Goal: Task Accomplishment & Management: Manage account settings

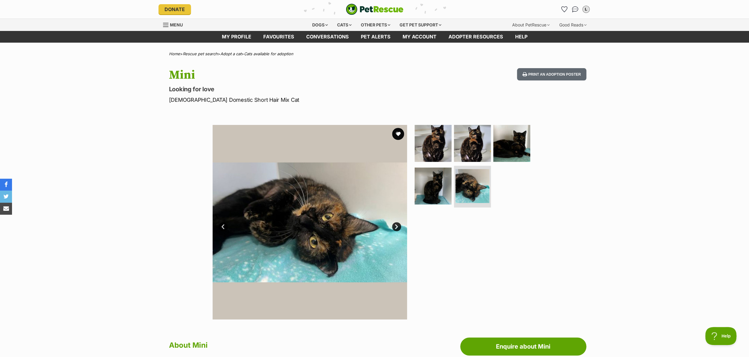
click at [367, 9] on img "PetRescue" at bounding box center [375, 9] width 58 height 11
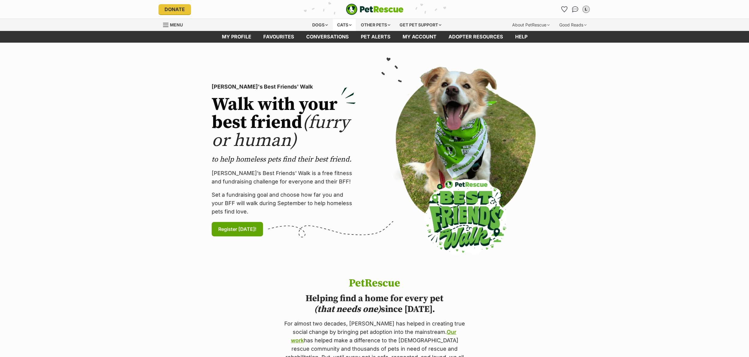
click at [344, 25] on div "Cats" at bounding box center [344, 25] width 23 height 12
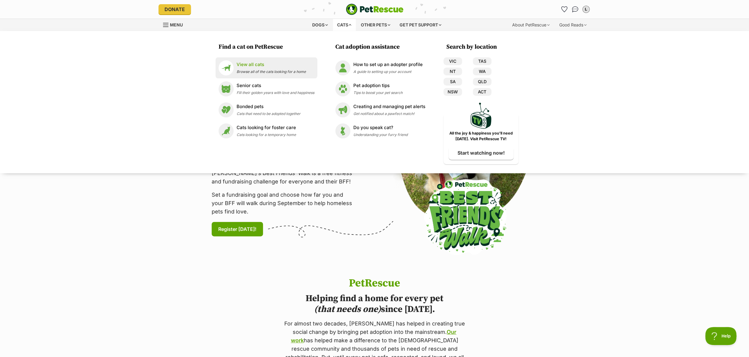
click at [263, 65] on p "View all cats" at bounding box center [271, 64] width 69 height 7
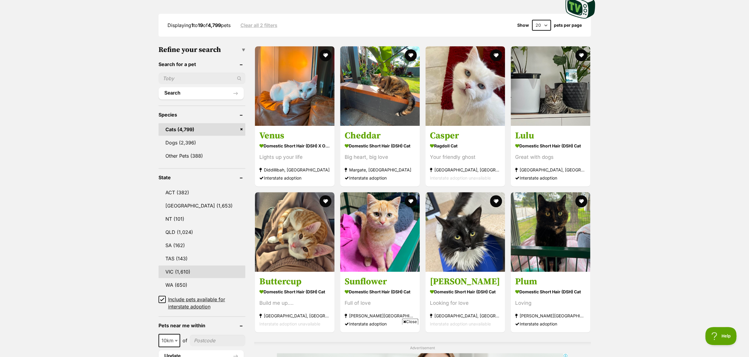
click at [172, 270] on link "VIC (1,610)" at bounding box center [202, 272] width 87 height 13
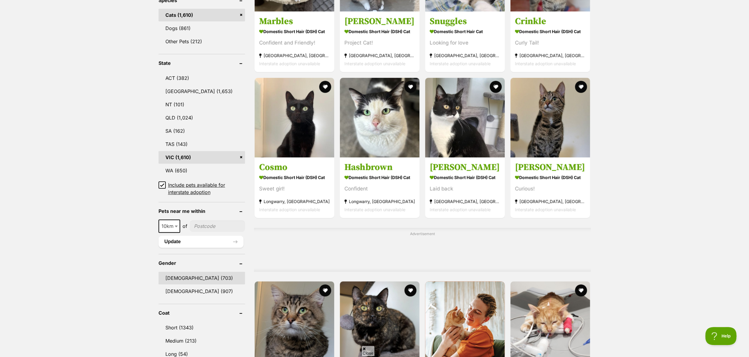
click at [168, 279] on link "[DEMOGRAPHIC_DATA] (703)" at bounding box center [202, 278] width 87 height 13
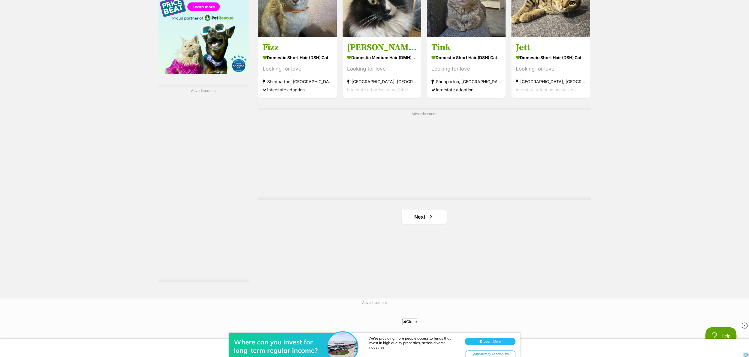
scroll to position [996, 0]
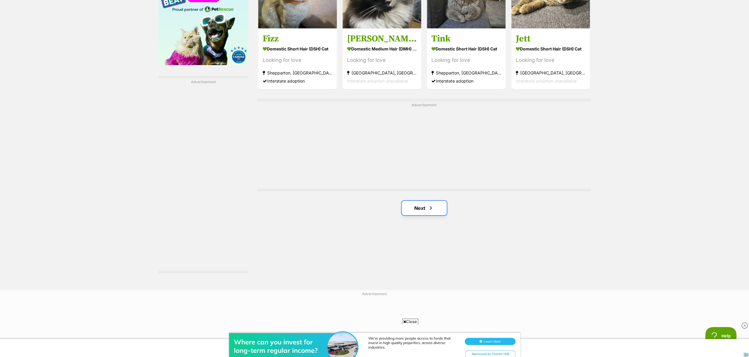
click at [423, 207] on link "Next" at bounding box center [424, 208] width 45 height 14
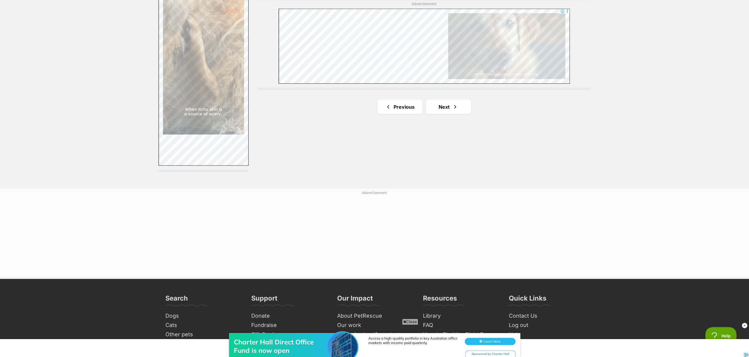
scroll to position [1127, 0]
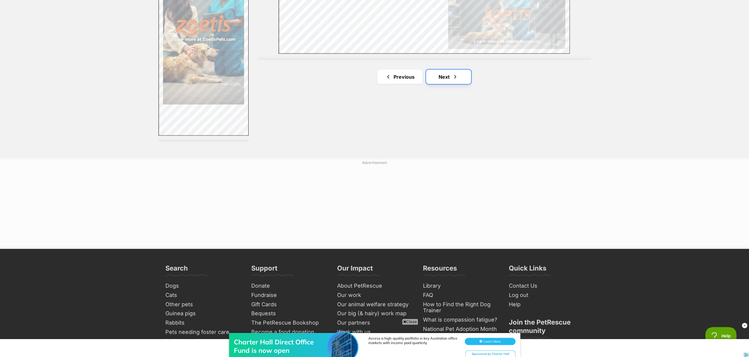
click at [445, 76] on link "Next" at bounding box center [448, 77] width 45 height 14
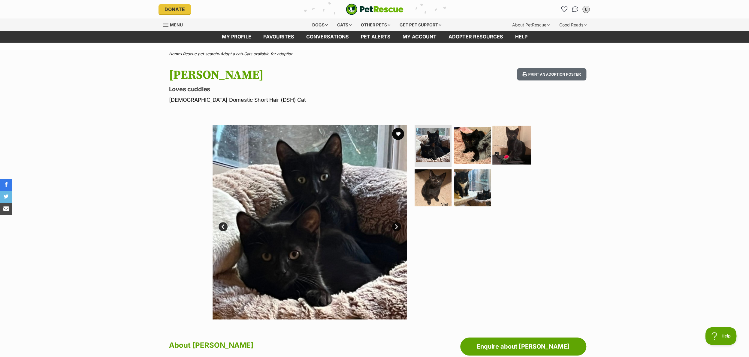
click at [504, 149] on img at bounding box center [512, 145] width 39 height 39
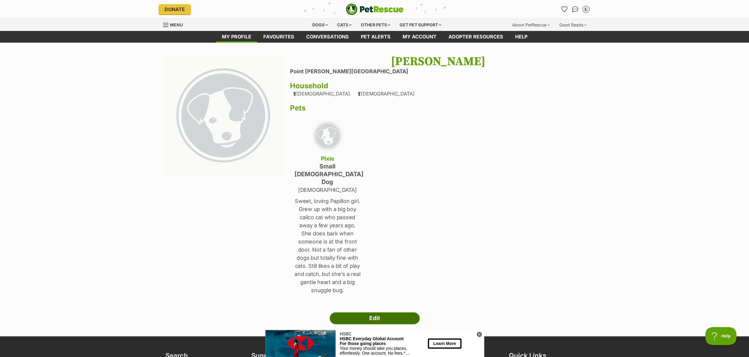
click at [366, 312] on link "Edit" at bounding box center [375, 318] width 90 height 12
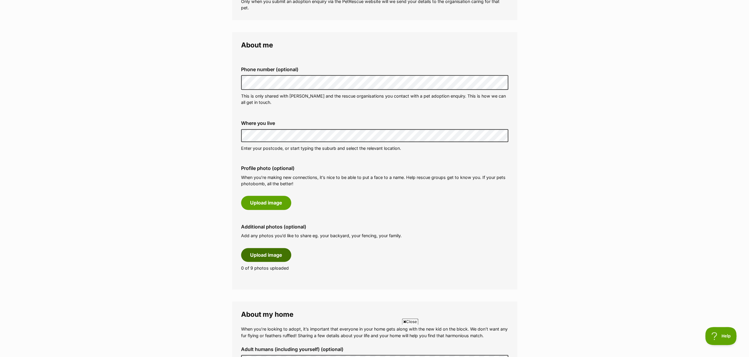
click at [250, 250] on button "Upload image" at bounding box center [266, 255] width 50 height 14
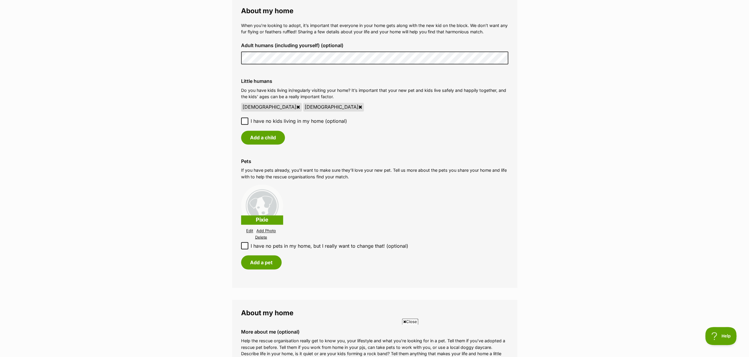
scroll to position [518, 0]
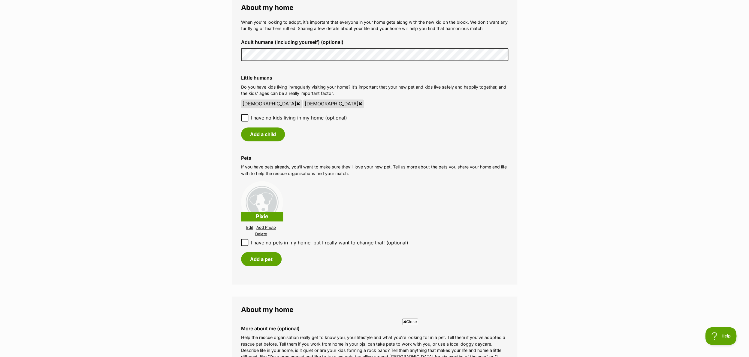
click at [269, 227] on link "Add Photo" at bounding box center [267, 227] width 20 height 5
click at [475, 258] on div "Add a pet" at bounding box center [374, 259] width 267 height 14
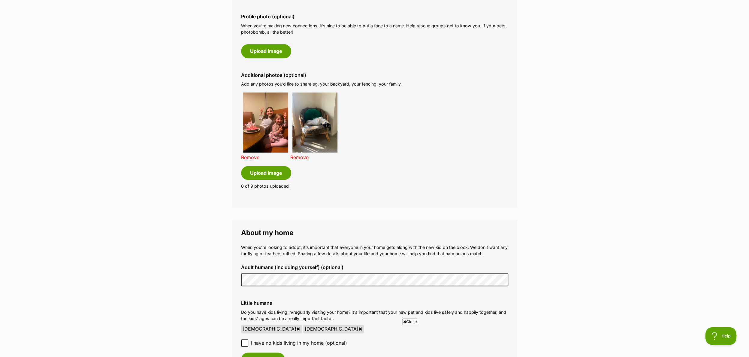
scroll to position [292, 0]
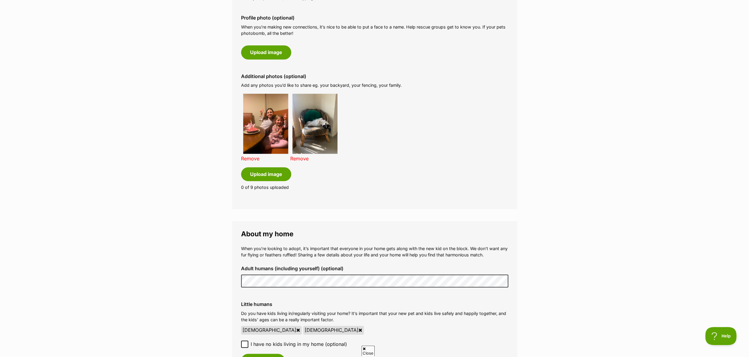
drag, startPoint x: 301, startPoint y: 159, endPoint x: 616, endPoint y: 206, distance: 318.6
click at [301, 159] on link "Remove" at bounding box center [299, 159] width 18 height 6
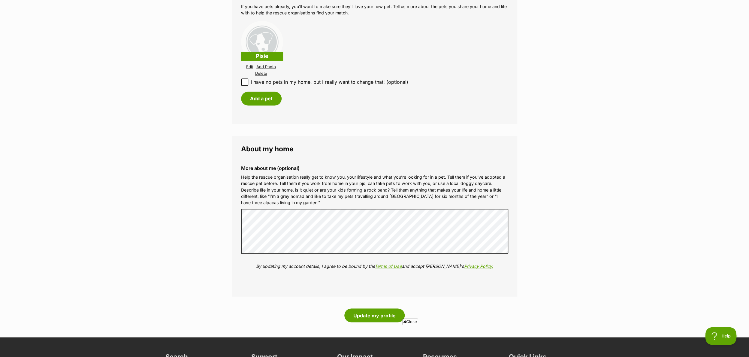
scroll to position [531, 0]
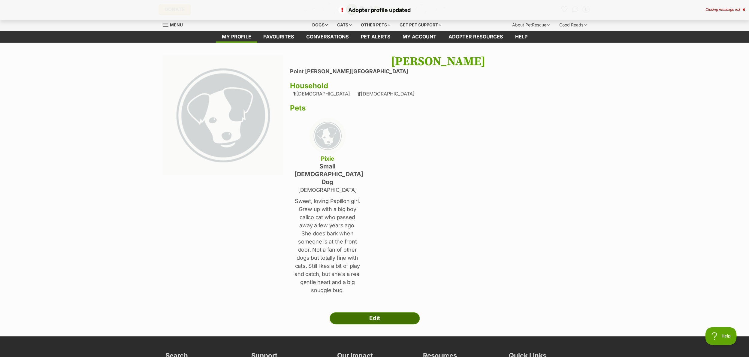
click at [370, 312] on link "Edit" at bounding box center [375, 318] width 90 height 12
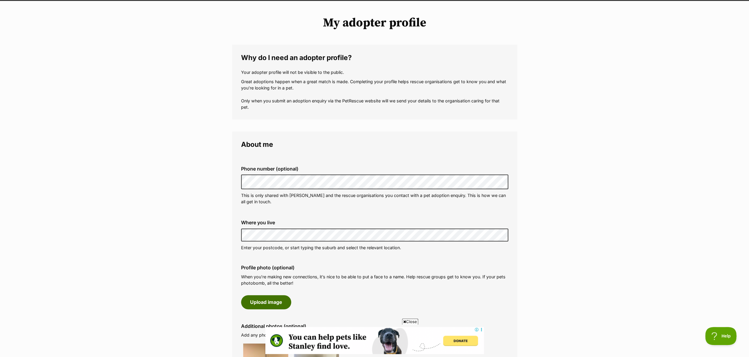
click at [269, 299] on button "Upload image" at bounding box center [266, 302] width 50 height 14
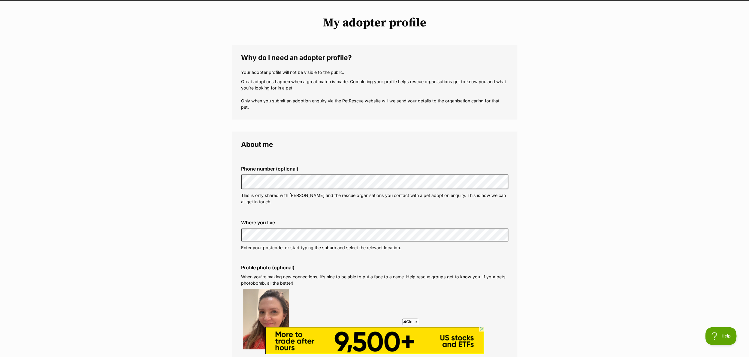
scroll to position [42, 0]
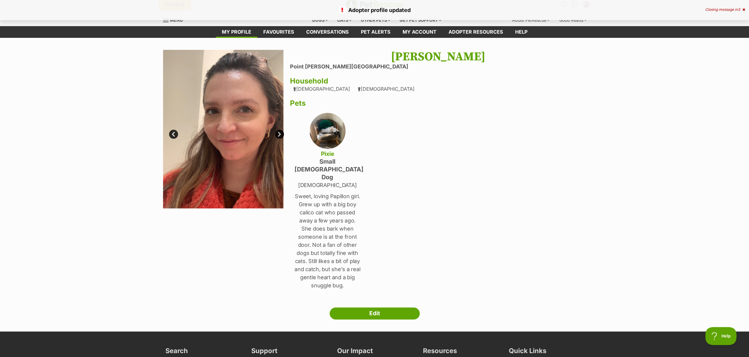
scroll to position [5, 0]
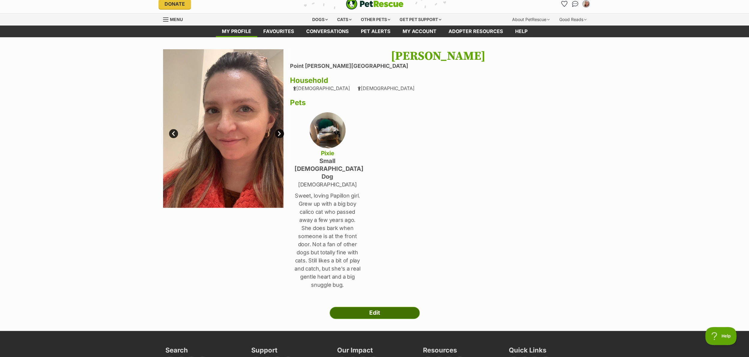
click at [381, 307] on link "Edit" at bounding box center [375, 313] width 90 height 12
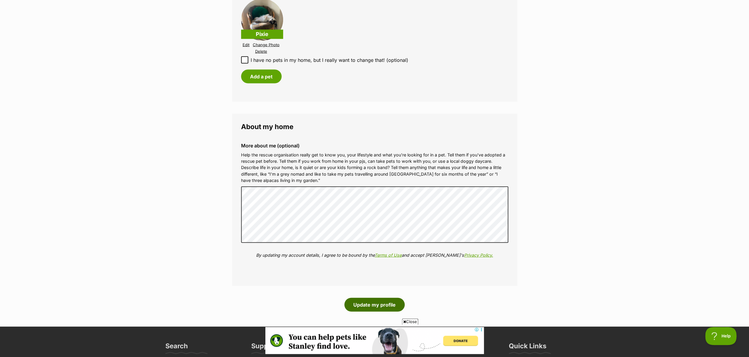
click at [375, 299] on button "Update my profile" at bounding box center [375, 305] width 60 height 14
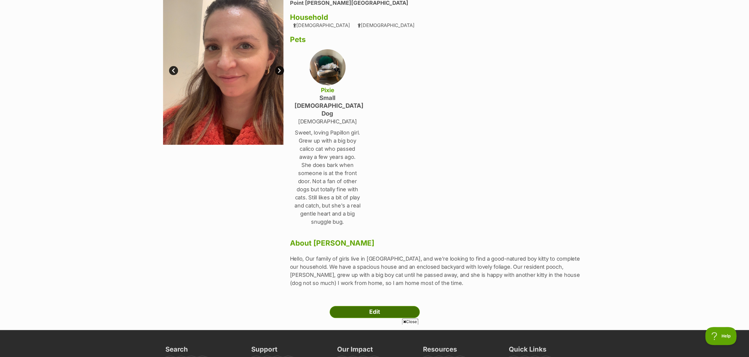
scroll to position [64, 0]
